Goal: Task Accomplishment & Management: Complete application form

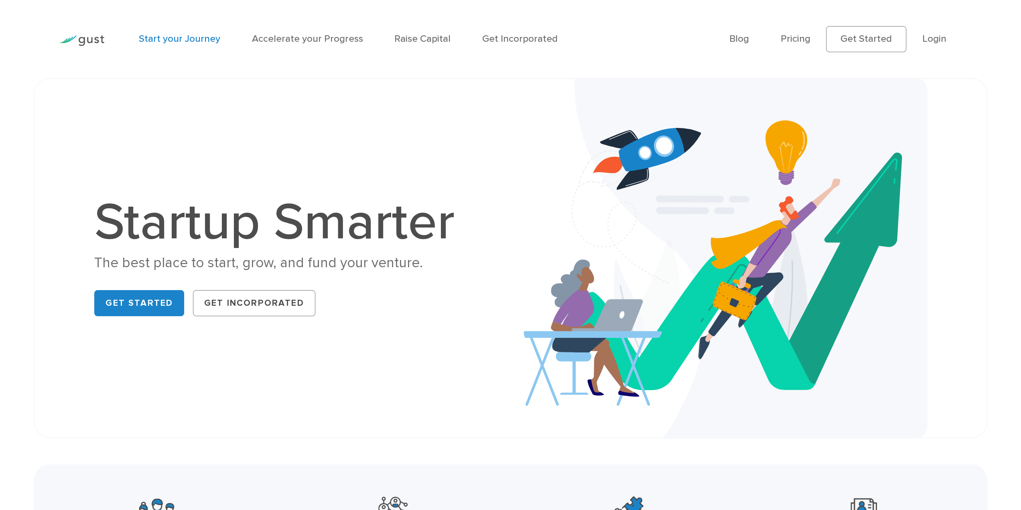
click at [180, 37] on link "Start your Journey" at bounding box center [179, 39] width 81 height 12
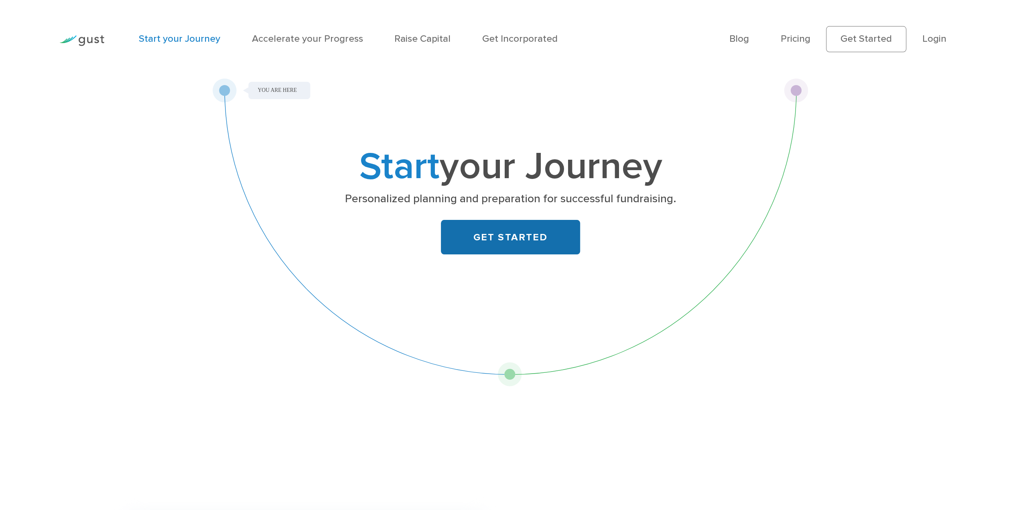
click at [512, 244] on link "GET STARTED" at bounding box center [510, 237] width 139 height 35
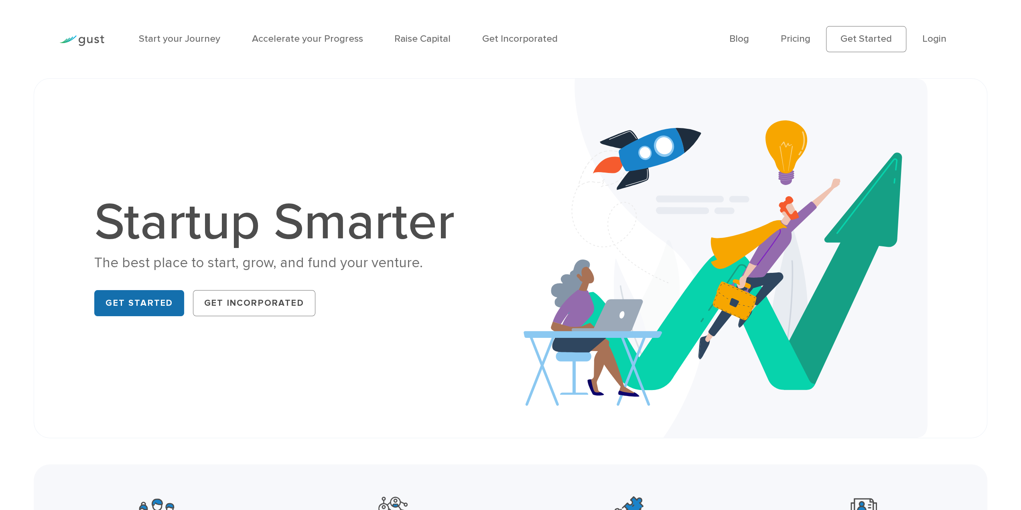
click at [112, 303] on link "Get Started" at bounding box center [139, 303] width 90 height 26
